Goal: Task Accomplishment & Management: Manage account settings

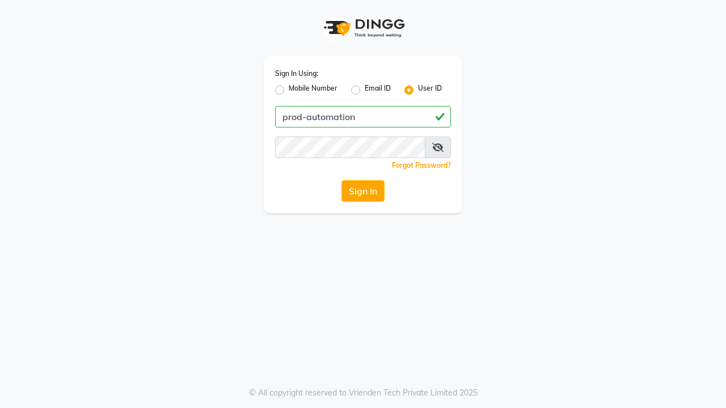
type input "prod-automation"
click at [363, 191] on button "Sign In" at bounding box center [363, 191] width 43 height 22
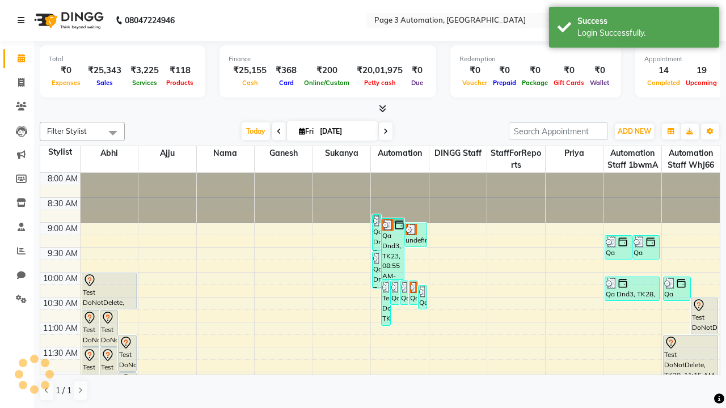
click at [23, 20] on icon at bounding box center [21, 20] width 7 height 8
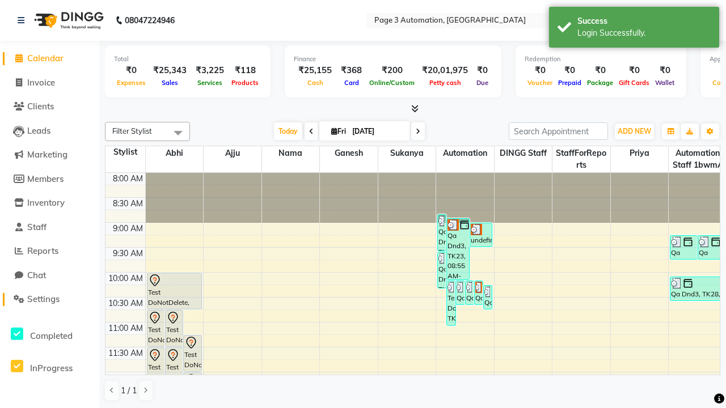
click at [49, 300] on span "Settings" at bounding box center [43, 299] width 32 height 11
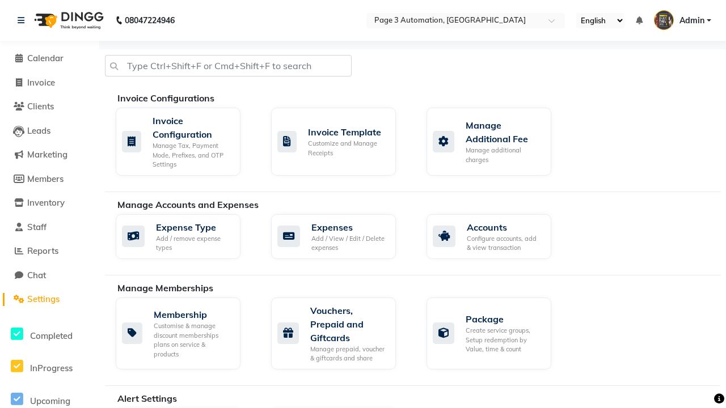
select select "2: 15"
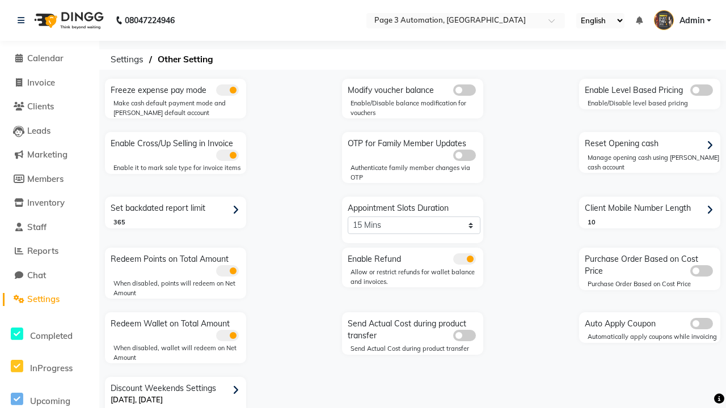
scroll to position [24, 0]
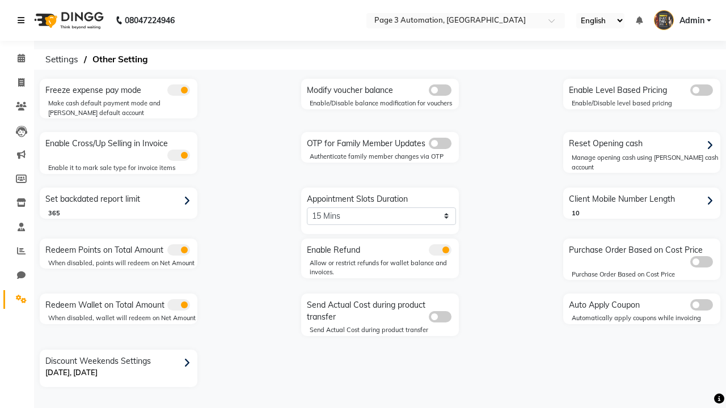
scroll to position [0, 0]
click at [17, 82] on span at bounding box center [21, 83] width 20 height 13
select select "service"
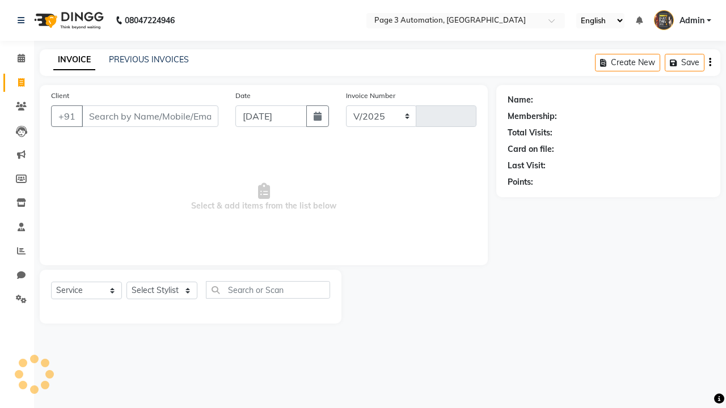
select select "2774"
type input "10136"
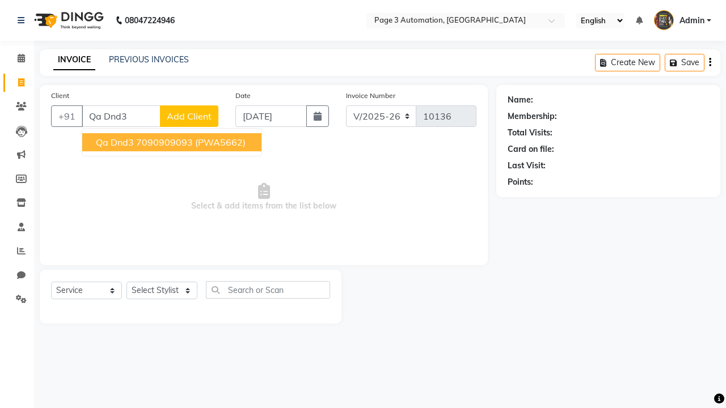
click at [173, 142] on ngb-highlight "7090909093" at bounding box center [164, 142] width 57 height 11
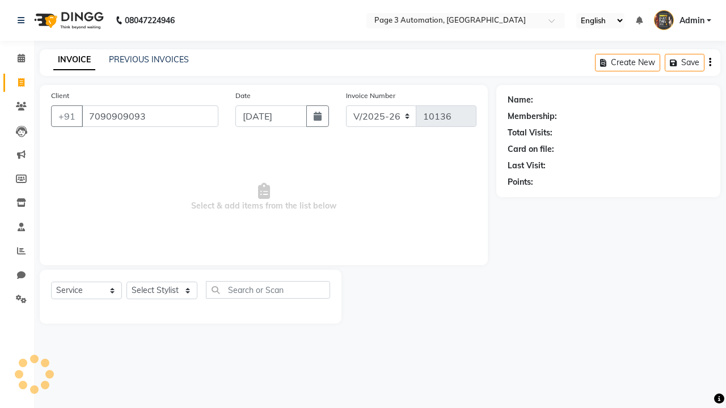
type input "7090909093"
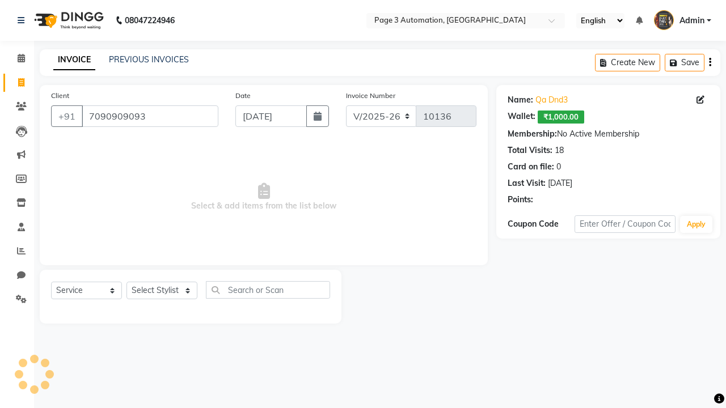
select select "93387"
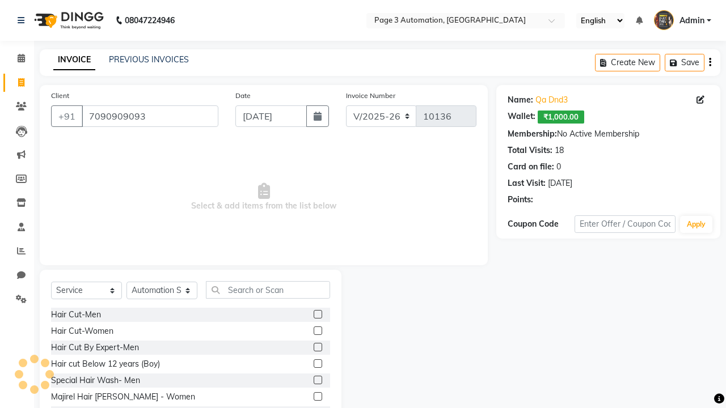
click at [317, 381] on label at bounding box center [318, 380] width 9 height 9
click at [317, 381] on input "checkbox" at bounding box center [317, 380] width 7 height 7
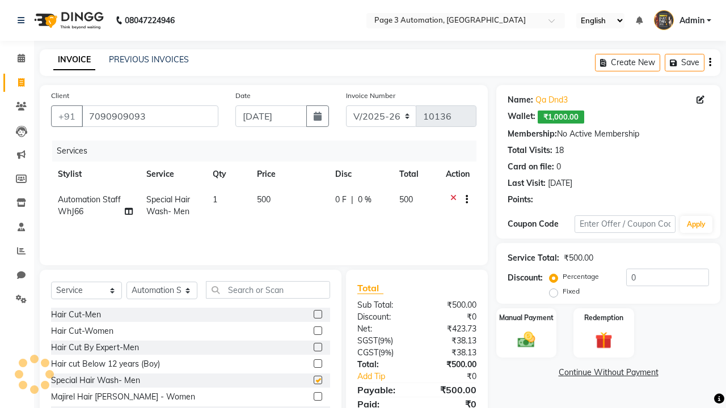
checkbox input "false"
click at [527, 318] on label "Manual Payment" at bounding box center [526, 317] width 57 height 11
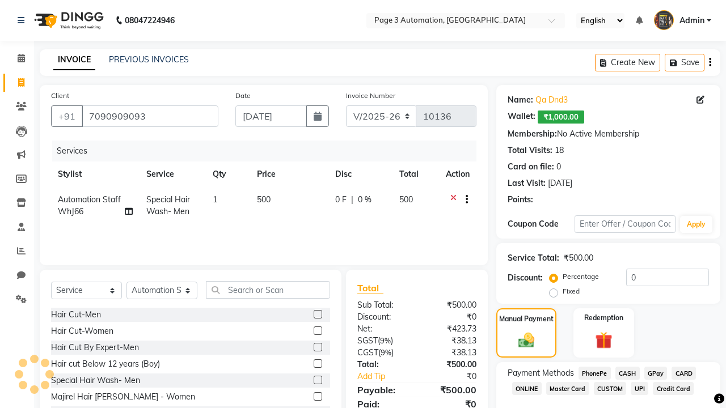
click at [628, 373] on span "CASH" at bounding box center [628, 373] width 24 height 13
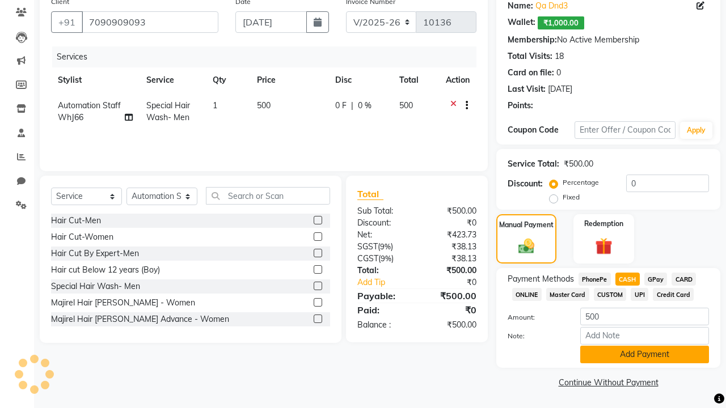
click at [645, 355] on button "Add Payment" at bounding box center [644, 355] width 129 height 18
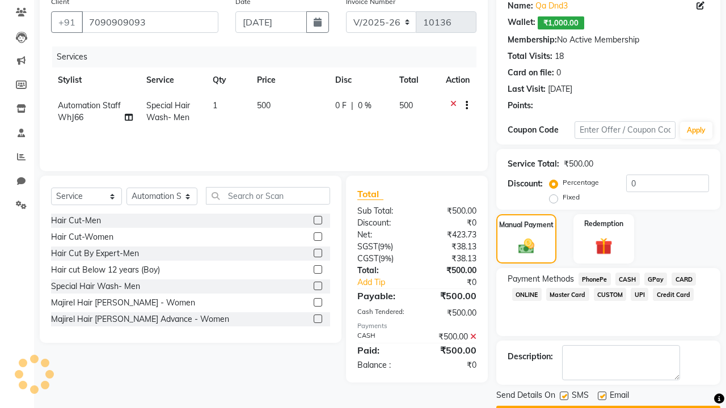
click at [564, 396] on label at bounding box center [564, 396] width 9 height 9
click at [564, 396] on input "checkbox" at bounding box center [563, 396] width 7 height 7
checkbox input "false"
click at [602, 396] on label at bounding box center [602, 396] width 9 height 9
click at [602, 396] on input "checkbox" at bounding box center [601, 396] width 7 height 7
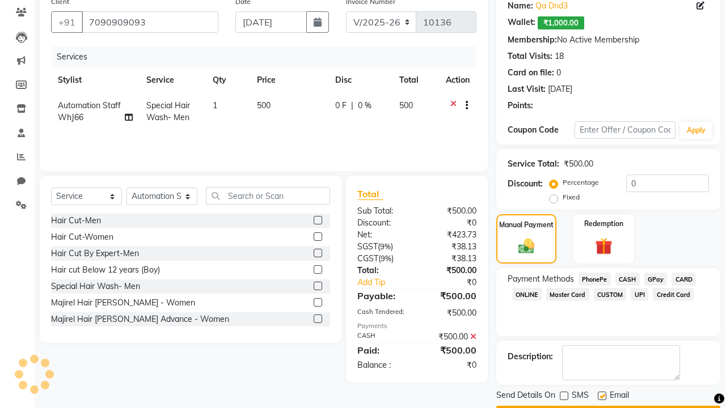
checkbox input "false"
click at [608, 406] on button "Checkout" at bounding box center [608, 415] width 224 height 18
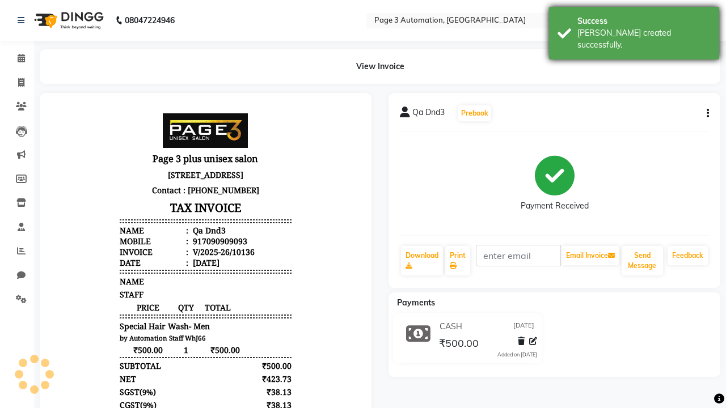
click at [634, 29] on div "[PERSON_NAME] created successfully." at bounding box center [644, 39] width 133 height 24
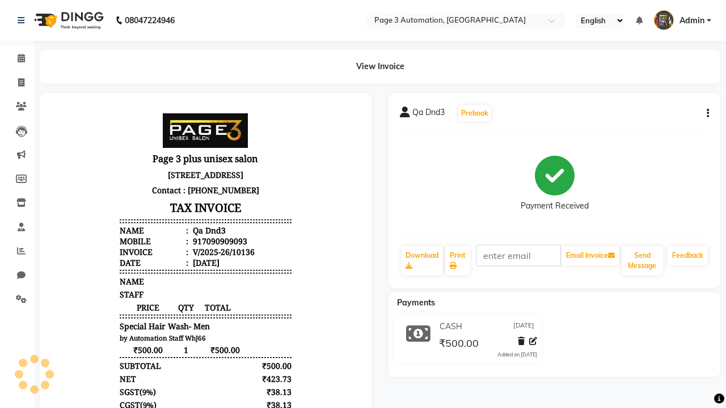
click at [706, 113] on button "button" at bounding box center [705, 114] width 7 height 12
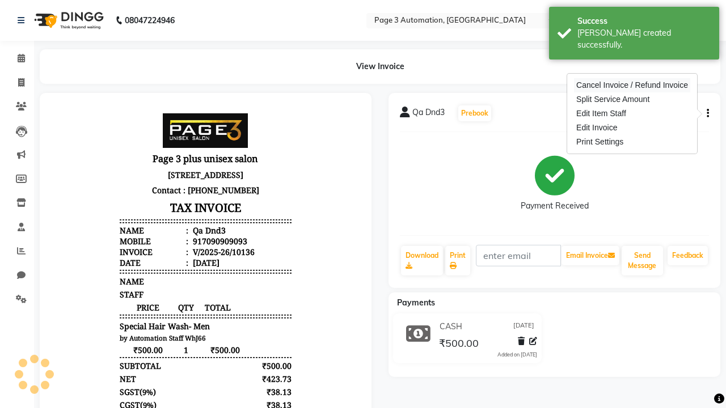
click at [632, 85] on div "Cancel Invoice / Refund Invoice" at bounding box center [632, 85] width 116 height 14
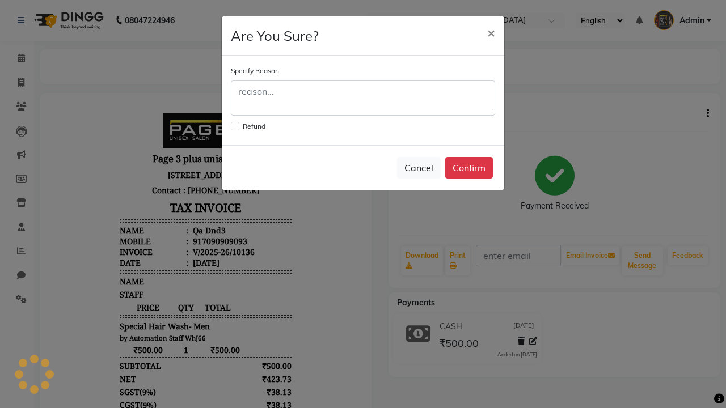
click at [234, 126] on label at bounding box center [235, 126] width 9 height 9
click at [234, 126] on input "checkbox" at bounding box center [234, 124] width 7 height 7
checkbox input "true"
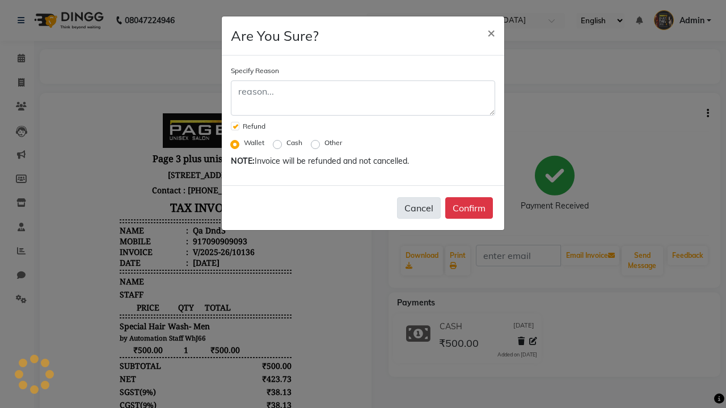
click at [419, 208] on button "Cancel" at bounding box center [419, 208] width 44 height 22
